Goal: Information Seeking & Learning: Learn about a topic

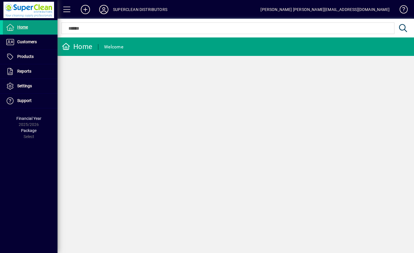
click at [18, 44] on span "Customers" at bounding box center [27, 41] width 20 height 5
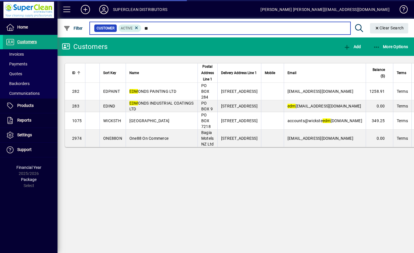
type input "*"
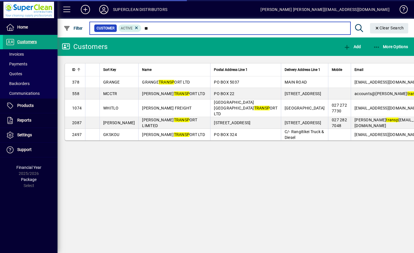
type input "*"
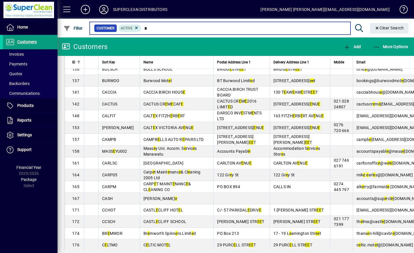
scroll to position [629, 0]
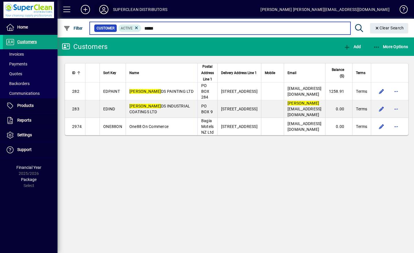
type input "*****"
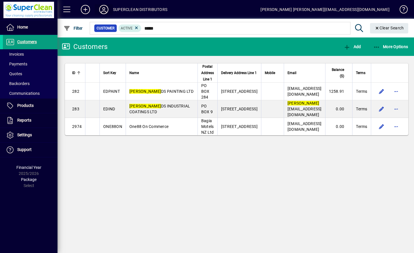
click at [102, 11] on icon at bounding box center [104, 9] width 12 height 9
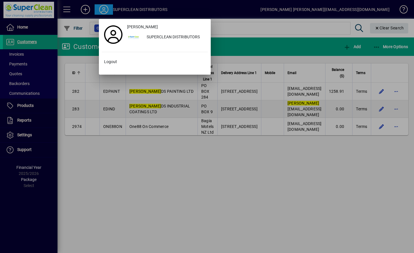
click at [112, 65] on span at bounding box center [155, 62] width 106 height 14
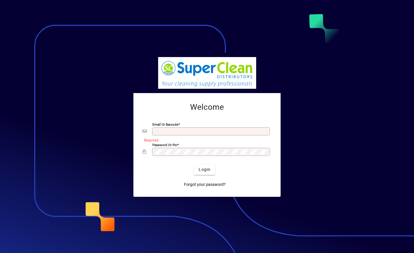
type input "**********"
click at [207, 167] on span "Login" at bounding box center [205, 169] width 12 height 6
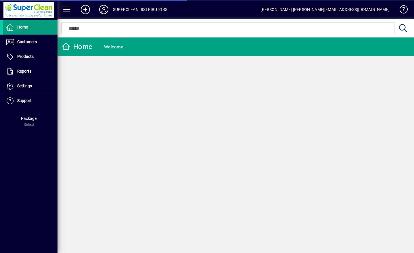
click at [18, 43] on span "Customers" at bounding box center [27, 41] width 20 height 5
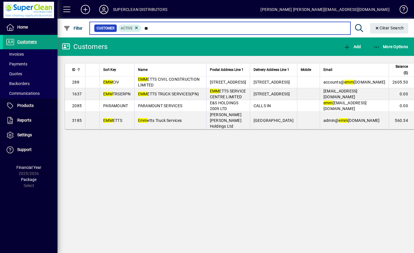
type input "*"
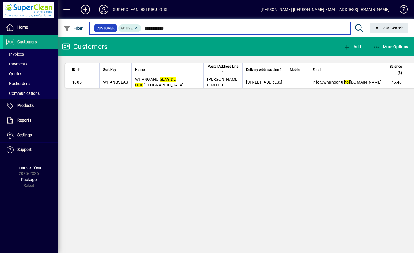
type input "**********"
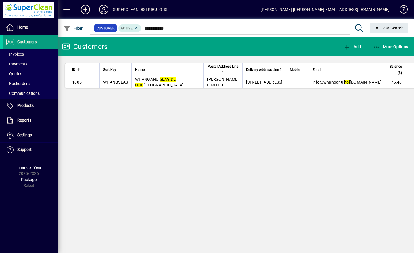
click at [169, 81] on em "SEASIDE" at bounding box center [168, 79] width 16 height 5
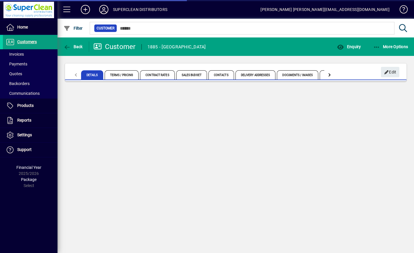
click at [351, 50] on span "button" at bounding box center [349, 47] width 27 height 14
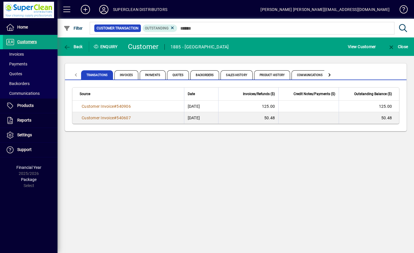
click at [271, 74] on span "Product History" at bounding box center [272, 74] width 36 height 9
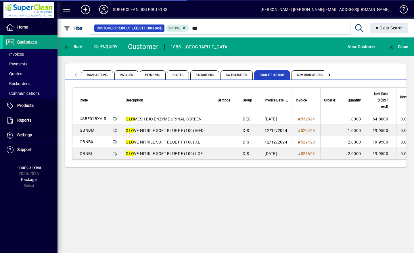
click at [136, 119] on span "GLO MESH BIO ENZYME URINAL SCREEN - MNT. AIR BOX(10)" at bounding box center [182, 118] width 113 height 5
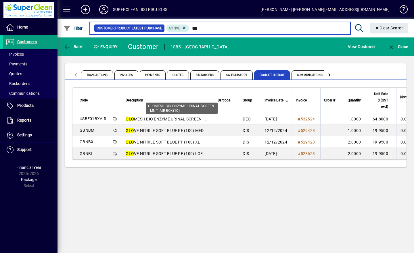
click at [213, 30] on input "***" at bounding box center [267, 28] width 156 height 8
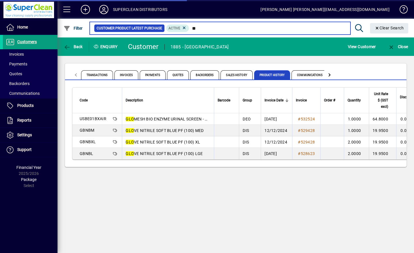
type input "*"
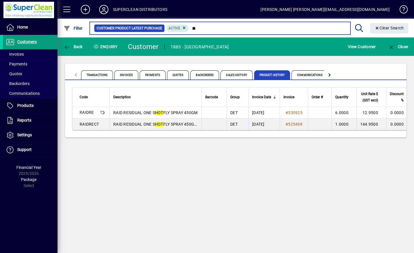
type input "*"
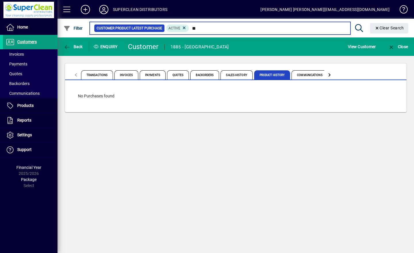
type input "*"
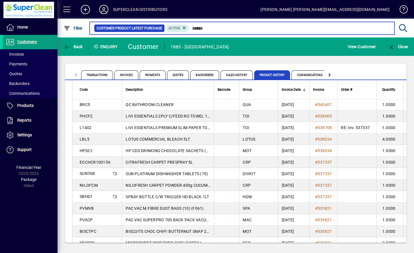
scroll to position [54, 0]
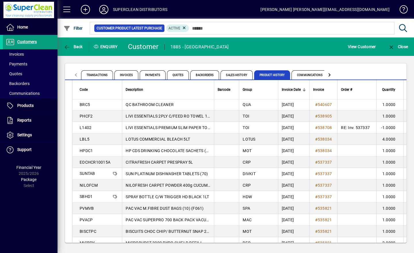
click at [189, 151] on span "HP CDS DRINKING CHOCOLATE SACHETS (300)" at bounding box center [170, 150] width 89 height 5
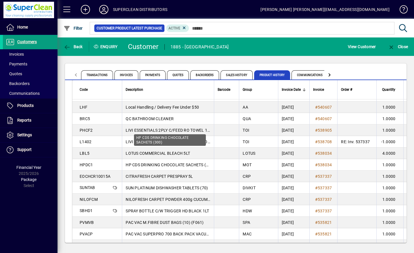
scroll to position [39, 0]
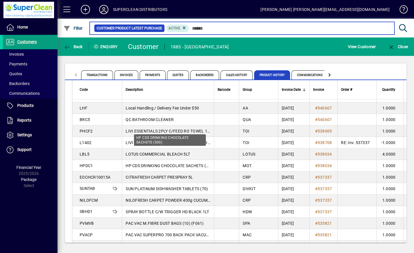
click at [209, 29] on input "text" at bounding box center [289, 28] width 201 height 8
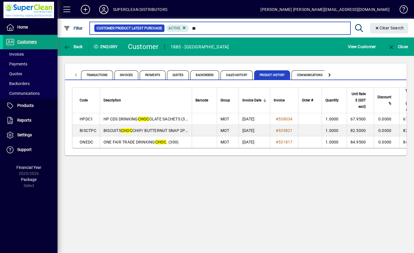
type input "*"
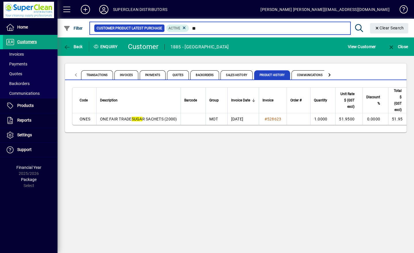
type input "*"
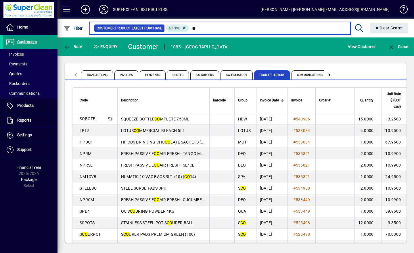
type input "*"
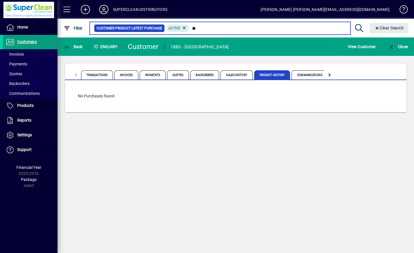
type input "*"
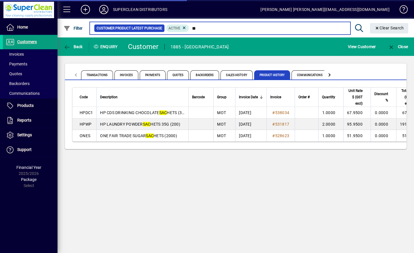
type input "*"
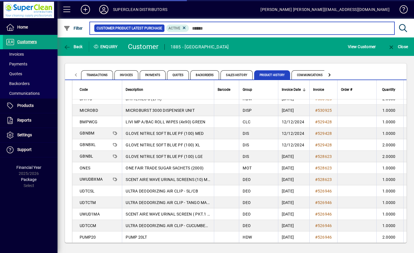
scroll to position [502, 0]
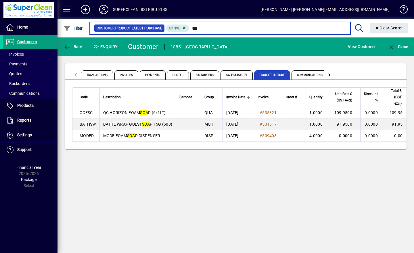
type input "***"
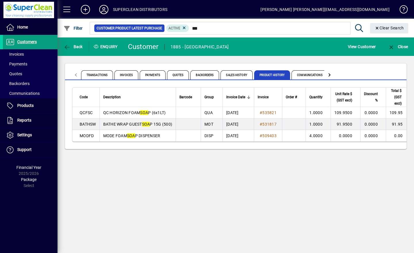
click at [21, 42] on span "Customers" at bounding box center [27, 41] width 20 height 5
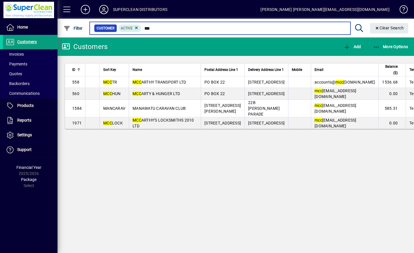
type input "***"
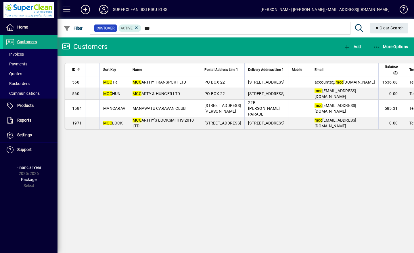
click at [159, 84] on span "MCC ARTHY TRANSPORT LTD" at bounding box center [160, 82] width 54 height 5
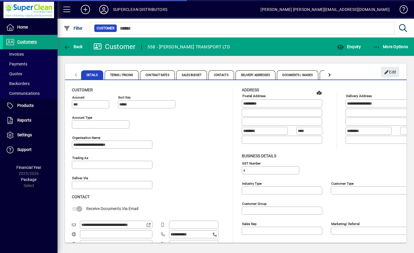
type input "**********"
click at [104, 7] on icon at bounding box center [104, 9] width 12 height 9
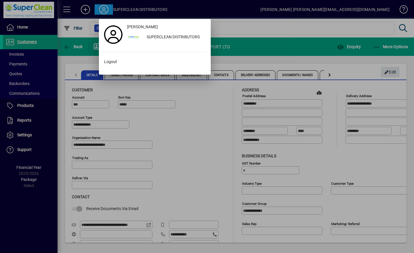
click at [111, 65] on span at bounding box center [155, 62] width 106 height 14
